Goal: Obtain resource: Download file/media

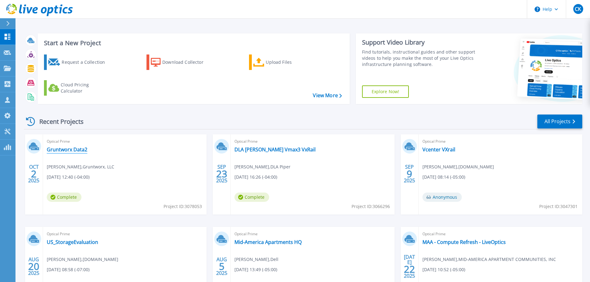
click at [78, 150] on link "Gruntworx Data2" at bounding box center [67, 149] width 41 height 6
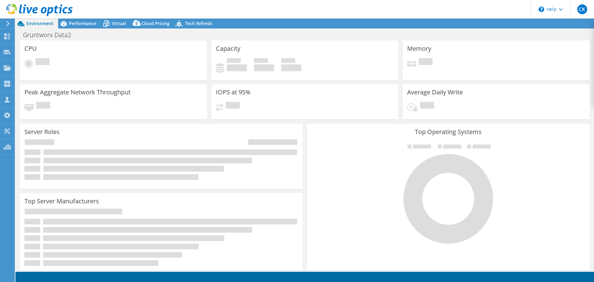
select select "USD"
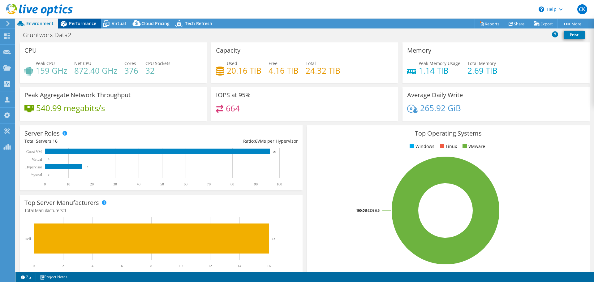
click at [85, 22] on span "Performance" at bounding box center [82, 23] width 27 height 6
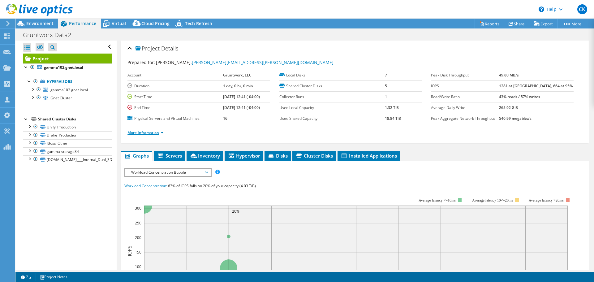
click at [145, 131] on link "More Information" at bounding box center [146, 132] width 36 height 5
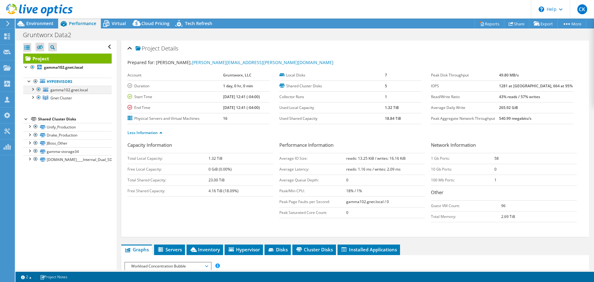
click at [33, 90] on div at bounding box center [32, 89] width 6 height 6
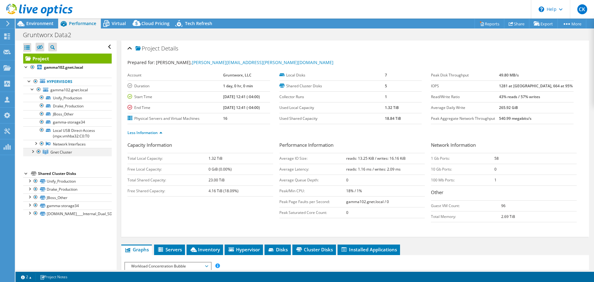
click at [32, 152] on div at bounding box center [32, 151] width 6 height 6
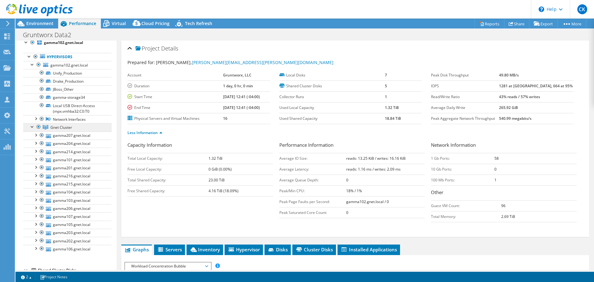
scroll to position [25, 0]
click at [83, 136] on link "gamma207.gnet.local" at bounding box center [67, 135] width 89 height 8
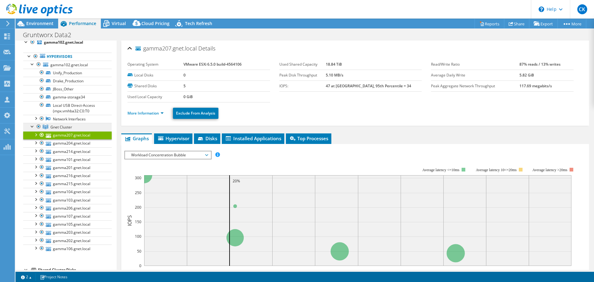
click at [70, 123] on link "Gnet Cluster" at bounding box center [67, 127] width 89 height 8
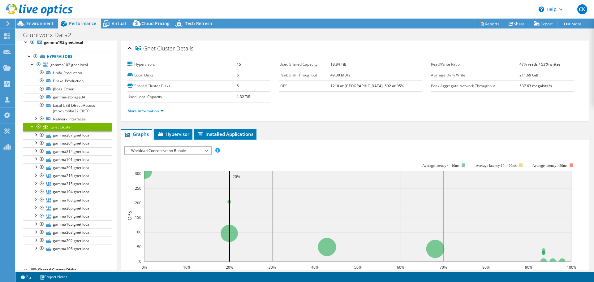
click at [140, 113] on link "More Information" at bounding box center [146, 110] width 36 height 5
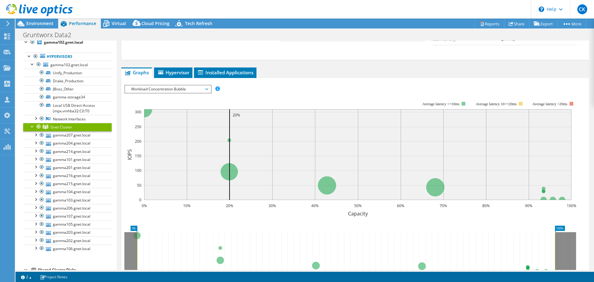
scroll to position [202, 0]
click at [200, 86] on span "Workload Concentration Bubble" at bounding box center [168, 89] width 80 height 7
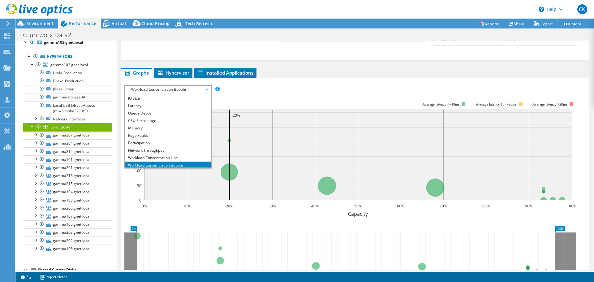
scroll to position [15, 0]
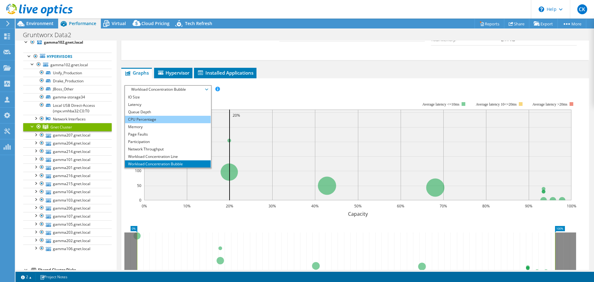
click at [156, 122] on li "CPU Percentage" at bounding box center [168, 119] width 86 height 7
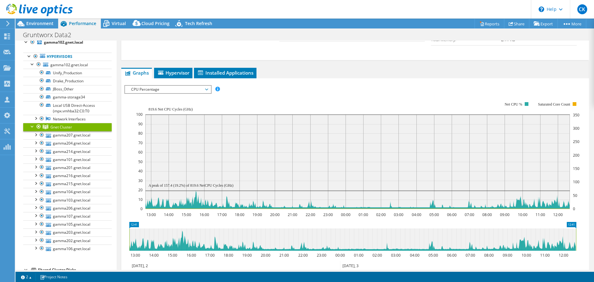
click at [207, 89] on span "CPU Percentage" at bounding box center [168, 89] width 80 height 7
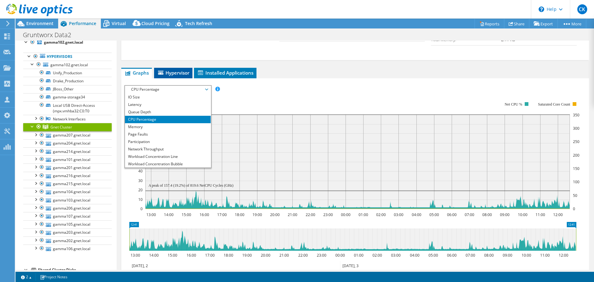
click at [171, 70] on span "Hypervisor" at bounding box center [173, 73] width 32 height 6
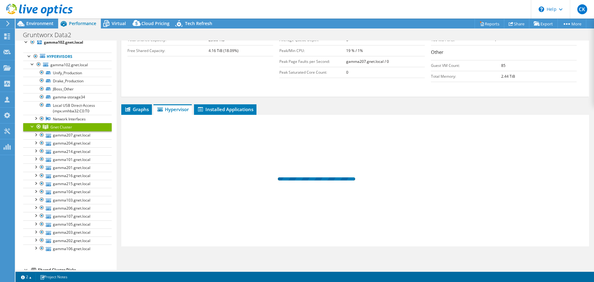
scroll to position [165, 0]
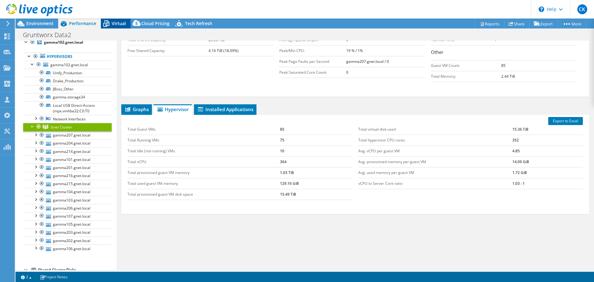
click at [113, 25] on span "Virtual" at bounding box center [119, 23] width 14 height 6
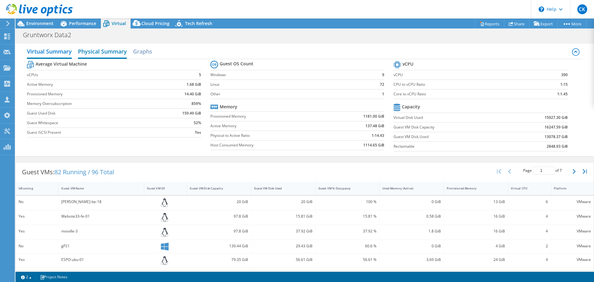
click at [94, 50] on h2 "Physical Summary" at bounding box center [102, 52] width 49 height 14
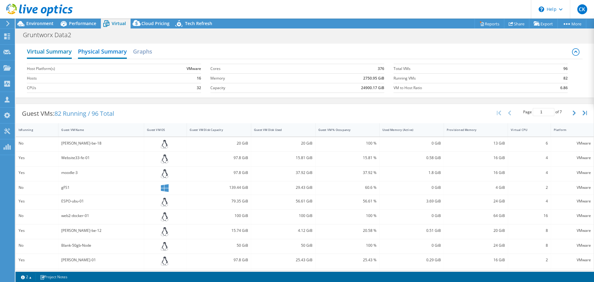
click at [65, 53] on h2 "Virtual Summary" at bounding box center [49, 52] width 45 height 14
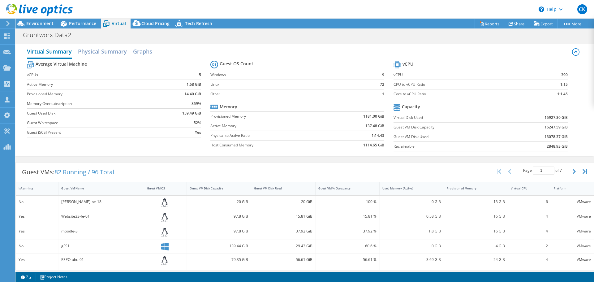
click at [65, 53] on h2 "Virtual Summary" at bounding box center [49, 52] width 45 height 14
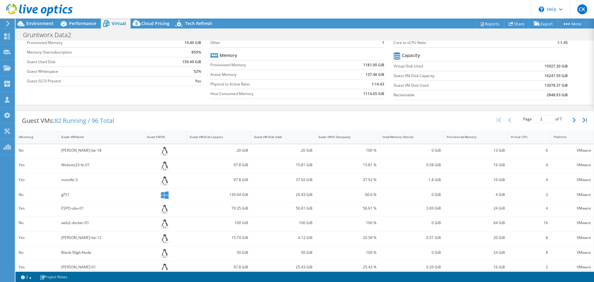
scroll to position [52, 0]
click at [533, 136] on div "Virtual CPU" at bounding box center [525, 137] width 29 height 4
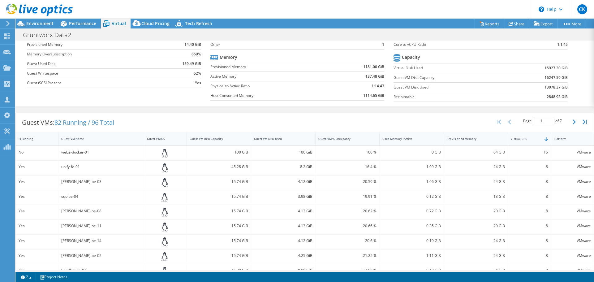
scroll to position [50, 0]
click at [25, 141] on div "IsRunning" at bounding box center [33, 139] width 35 height 10
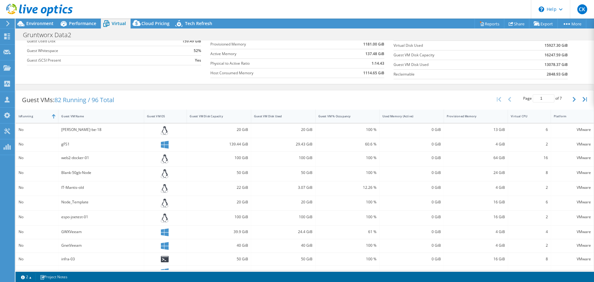
scroll to position [72, 0]
click at [399, 117] on div "Used Memory (Active)" at bounding box center [408, 116] width 51 height 4
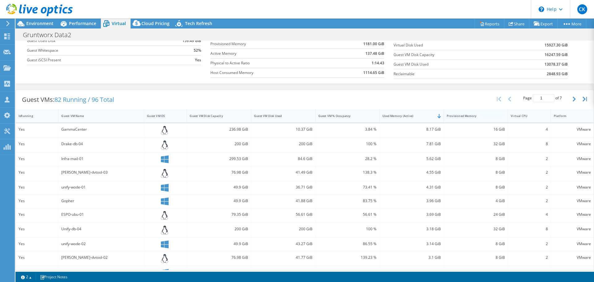
click at [450, 116] on div "Provisioned Memory" at bounding box center [472, 116] width 51 height 4
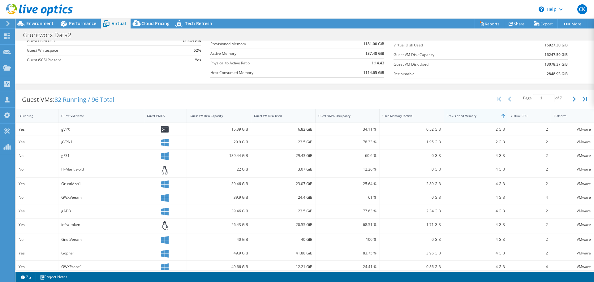
click at [450, 116] on div "Provisioned Memory" at bounding box center [472, 116] width 51 height 4
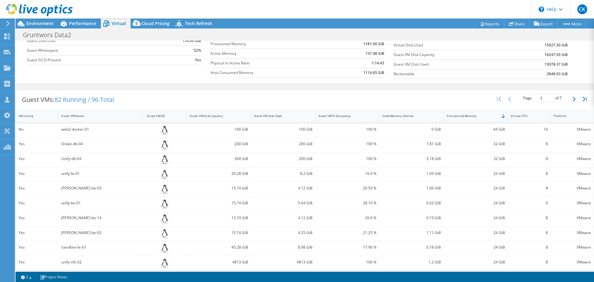
click at [27, 20] on div at bounding box center [36, 10] width 73 height 21
click at [29, 22] on span "Environment" at bounding box center [39, 23] width 27 height 6
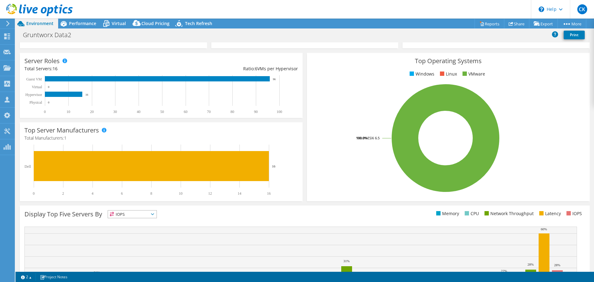
scroll to position [0, 0]
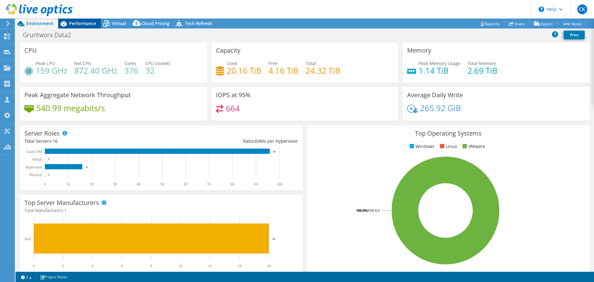
click at [78, 25] on span "Performance" at bounding box center [82, 23] width 27 height 6
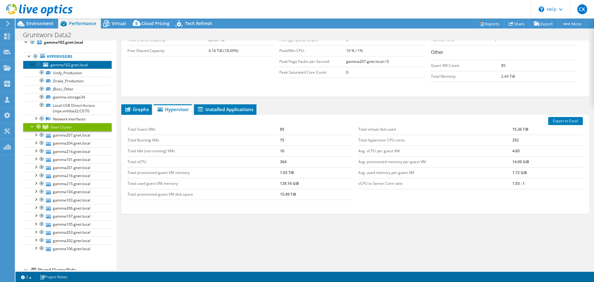
click at [62, 66] on span "gamma102.gnet.local" at bounding box center [68, 64] width 37 height 5
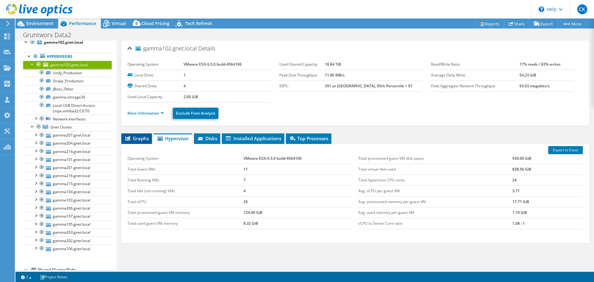
click at [136, 139] on span "Graphs" at bounding box center [136, 138] width 24 height 6
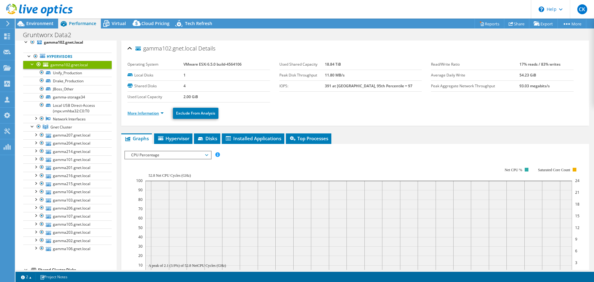
click at [146, 114] on link "More Information" at bounding box center [146, 113] width 36 height 5
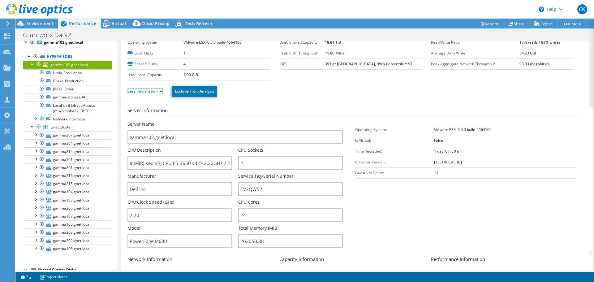
scroll to position [31, 0]
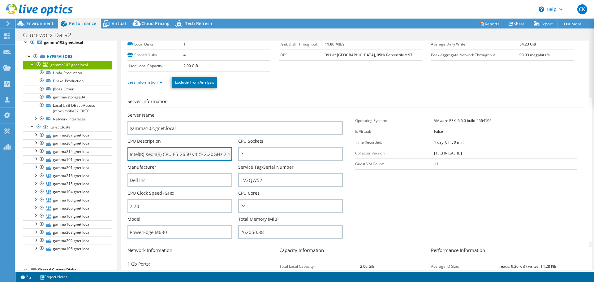
click at [183, 149] on input "Intel(R) Xeon(R) CPU E5-2650 v4 @ 2.20GHz 2.19 GHz" at bounding box center [180, 154] width 105 height 14
drag, startPoint x: 177, startPoint y: 154, endPoint x: 321, endPoint y: 154, distance: 144.3
click at [331, 112] on div "Server Name gamma102.gnet.local CPU Description Intel(R) Xeon(R) CPU E5-2650 v4…" at bounding box center [239, 112] width 222 height 0
click at [171, 154] on input "Intel(R) Xeon(R) CPU E5-2650 v4 @ 2.20GHz 2.19 GHz" at bounding box center [180, 154] width 105 height 14
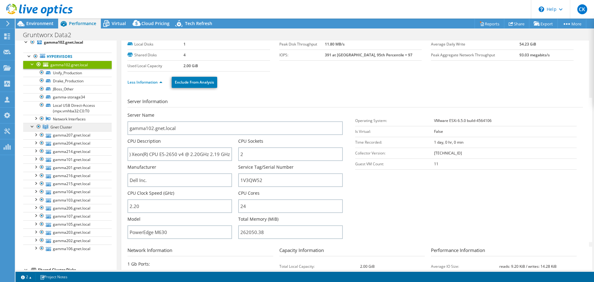
scroll to position [0, 0]
click at [65, 125] on span "Gnet Cluster" at bounding box center [61, 126] width 22 height 5
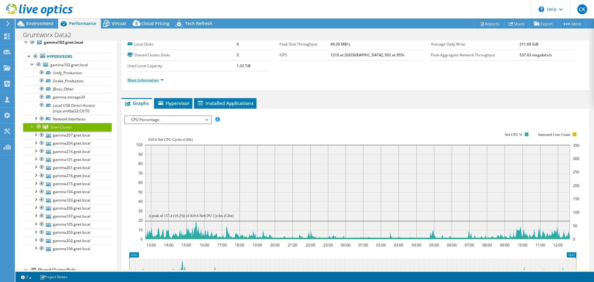
click at [150, 81] on link "More Information" at bounding box center [146, 79] width 36 height 5
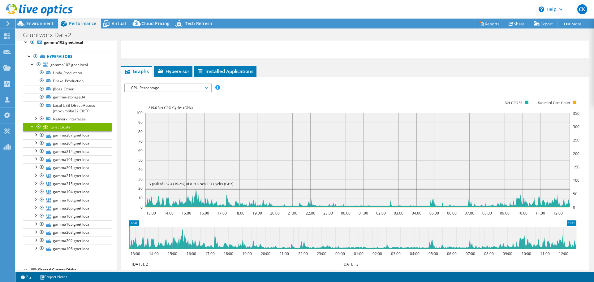
scroll to position [217, 0]
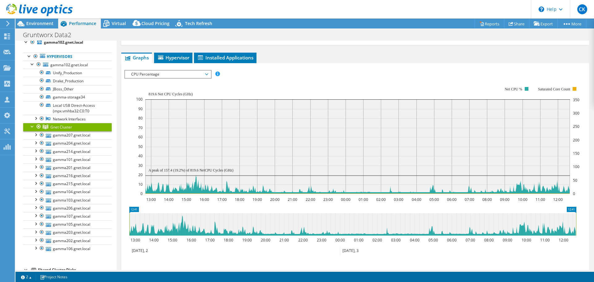
click at [188, 73] on span "CPU Percentage" at bounding box center [168, 74] width 80 height 7
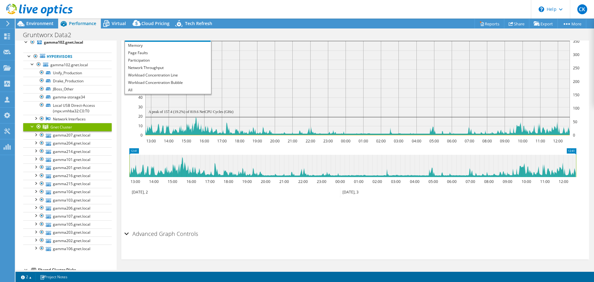
scroll to position [276, 0]
click at [135, 88] on li "All" at bounding box center [168, 89] width 86 height 7
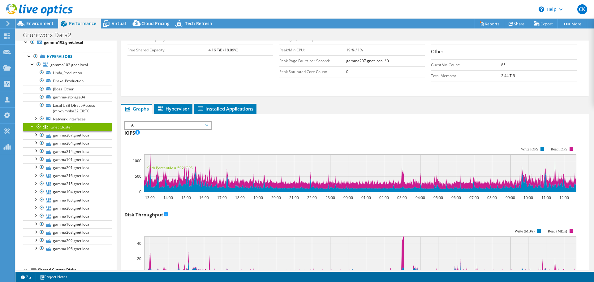
scroll to position [0, 0]
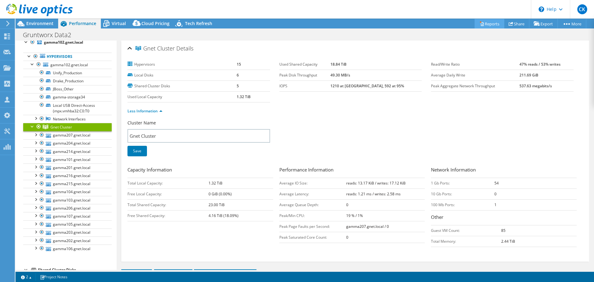
click at [485, 25] on link "Reports" at bounding box center [490, 24] width 30 height 10
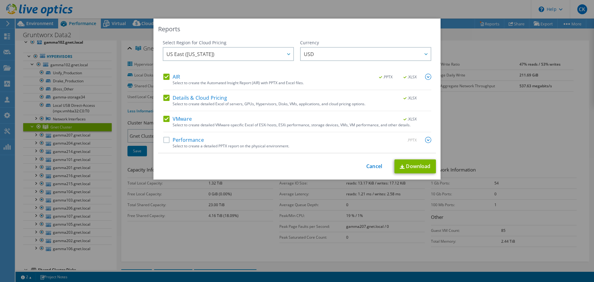
click at [163, 97] on label "Details & Cloud Pricing" at bounding box center [195, 98] width 64 height 6
click at [0, 0] on input "Details & Cloud Pricing" at bounding box center [0, 0] width 0 height 0
click at [165, 77] on label "AIR" at bounding box center [171, 77] width 17 height 6
click at [0, 0] on input "AIR" at bounding box center [0, 0] width 0 height 0
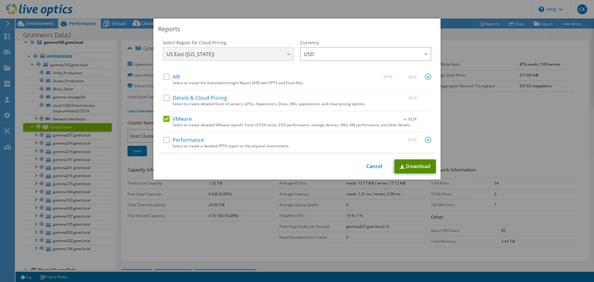
click at [416, 168] on link "Download" at bounding box center [415, 166] width 41 height 14
